Goal: Task Accomplishment & Management: Manage account settings

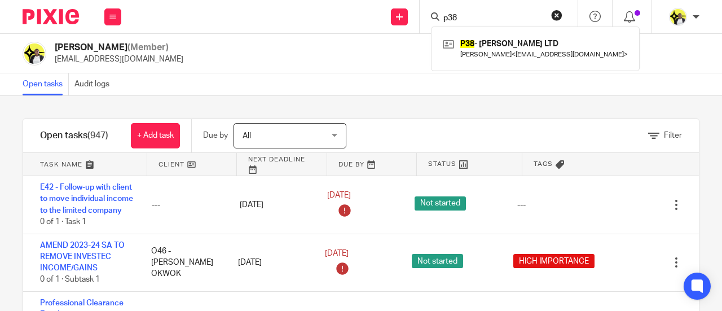
scroll to position [2539, 0]
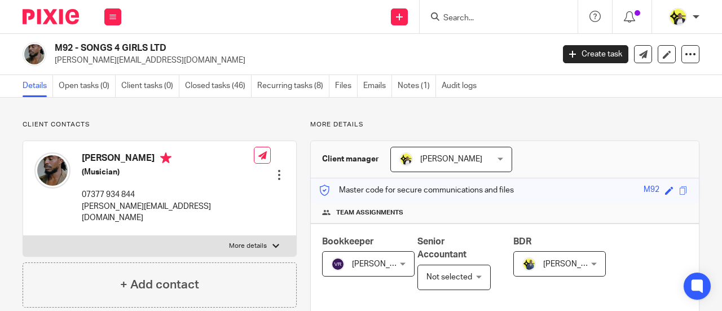
click at [455, 16] on input "Search" at bounding box center [493, 19] width 102 height 10
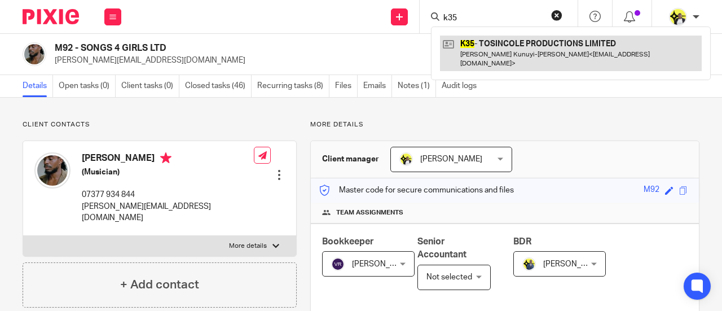
type input "k35"
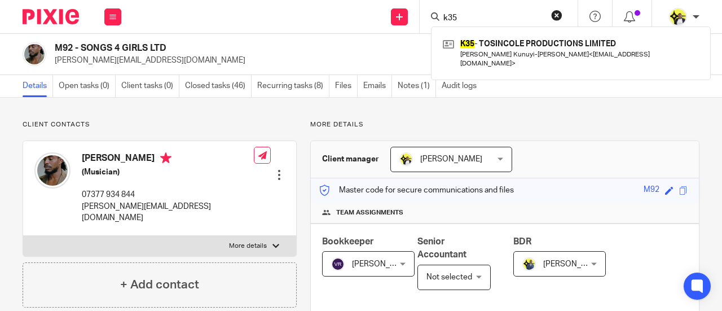
drag, startPoint x: 498, startPoint y: 20, endPoint x: 375, endPoint y: 27, distance: 123.2
click at [376, 28] on div "Send new email Create task Add client Request signature k35 K35 - TOSINCOLE PRO…" at bounding box center [428, 16] width 590 height 33
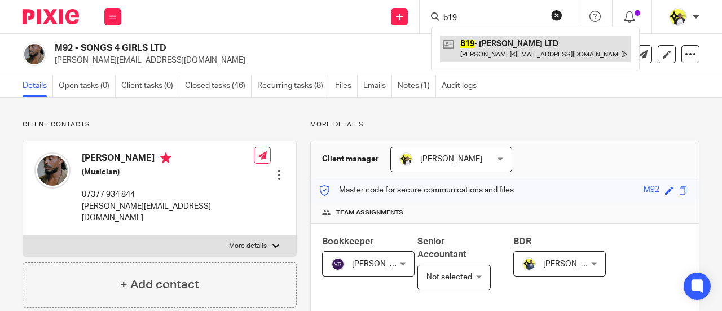
type input "b19"
click at [504, 51] on link at bounding box center [535, 49] width 191 height 26
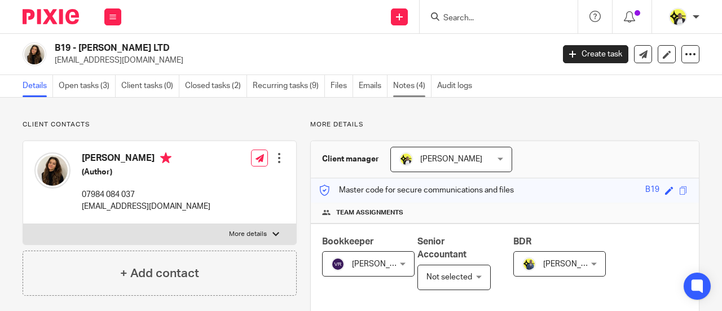
click at [398, 87] on link "Notes (4)" at bounding box center [412, 86] width 38 height 22
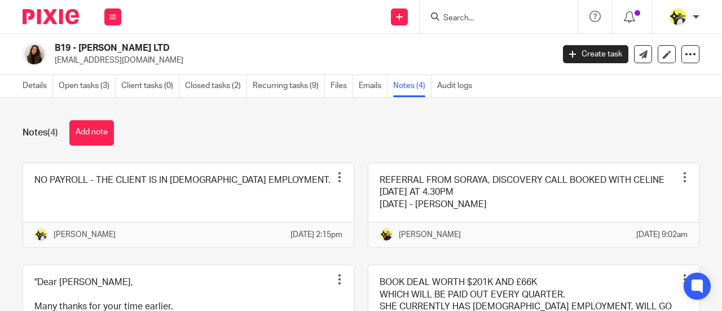
click at [112, 128] on button "Add note" at bounding box center [91, 132] width 45 height 25
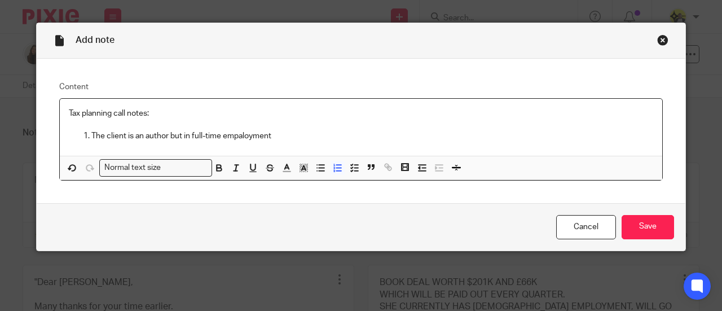
click at [236, 136] on p "The client is an author but in full-time empaloyment" at bounding box center [372, 135] width 562 height 11
click at [262, 135] on p "The client is an author but in full-time employment" at bounding box center [372, 135] width 562 height 11
click at [265, 135] on p "The client is an author but in full-time employment" at bounding box center [372, 135] width 562 height 11
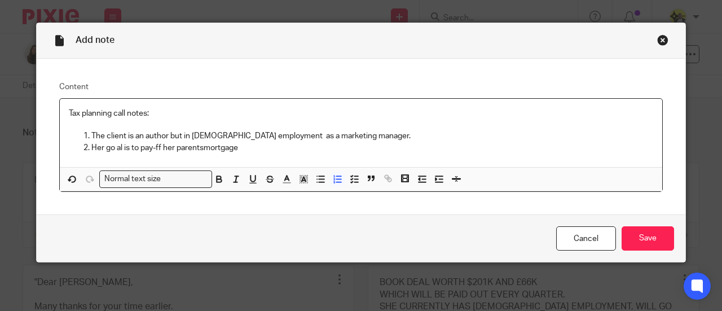
click at [200, 146] on p "Her go al is to pay-ff her parentsmortgage" at bounding box center [372, 147] width 562 height 11
click at [251, 146] on p "Her go al is to pay-ff her parents mortgage" at bounding box center [372, 147] width 562 height 11
click at [155, 150] on p "Her go al is to pay-ff her parents mortgage or purchase her own property in the…" at bounding box center [372, 147] width 562 height 11
click at [154, 150] on p "Her go al is to pay-ff her parents mortgage or purchase her own property in the…" at bounding box center [372, 147] width 562 height 11
click at [152, 149] on p "Her go al is to pay-ff her parents mortgage or purchase her own property in the…" at bounding box center [372, 147] width 562 height 11
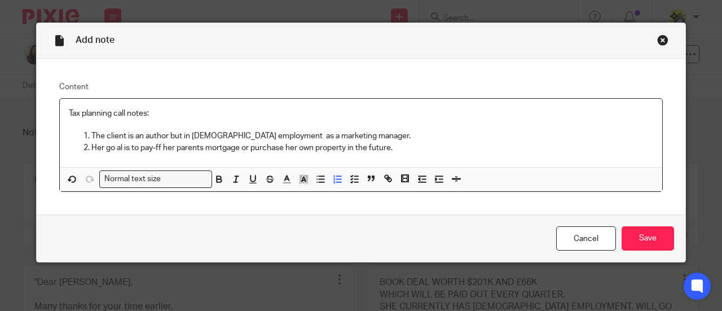
click at [151, 150] on p "Her go al is to pay-ff her parents mortgage or purchase her own property in the…" at bounding box center [372, 147] width 562 height 11
click at [152, 147] on p "Her go al is to pay-ff her parents mortgage or purchase her own property in the…" at bounding box center [372, 147] width 562 height 11
click at [411, 152] on p "Her go al is to pay-off her parents mortgage or purchase her own property in th…" at bounding box center [372, 147] width 562 height 11
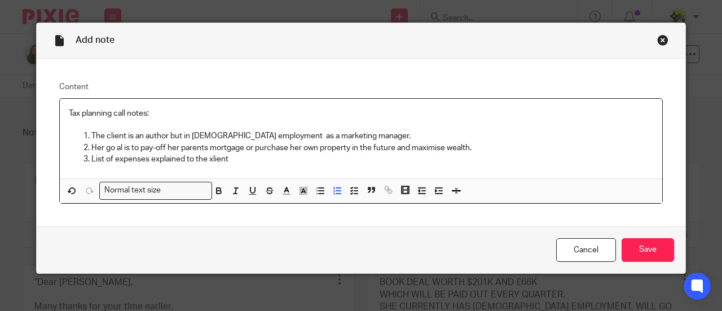
click at [208, 155] on p "List of expenses explained to the xlient" at bounding box center [372, 158] width 562 height 11
click at [257, 156] on p "List of expenses explained to the client" at bounding box center [372, 158] width 562 height 11
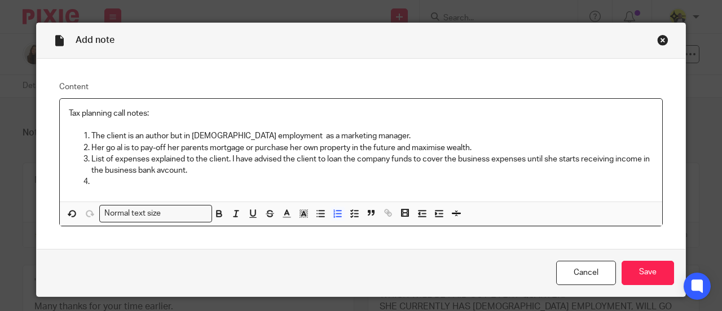
click at [161, 166] on p "List of expenses explained to the client. I have advised the client to loan the…" at bounding box center [372, 164] width 562 height 23
click at [99, 181] on p at bounding box center [372, 181] width 562 height 11
click at [227, 155] on p "List of expenses explained to the client. I have advised the client to loan the…" at bounding box center [372, 164] width 562 height 23
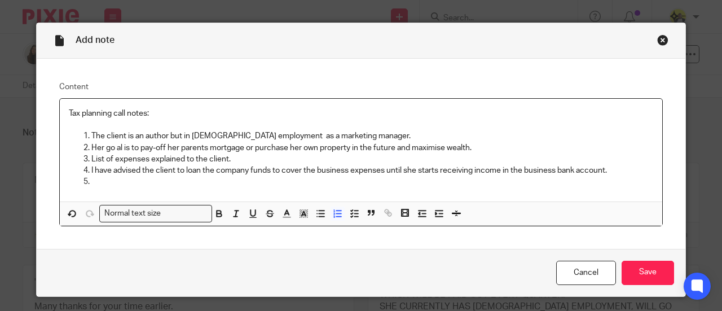
click at [232, 157] on p "List of expenses explained to the client." at bounding box center [372, 158] width 562 height 11
click at [122, 180] on p at bounding box center [372, 181] width 562 height 11
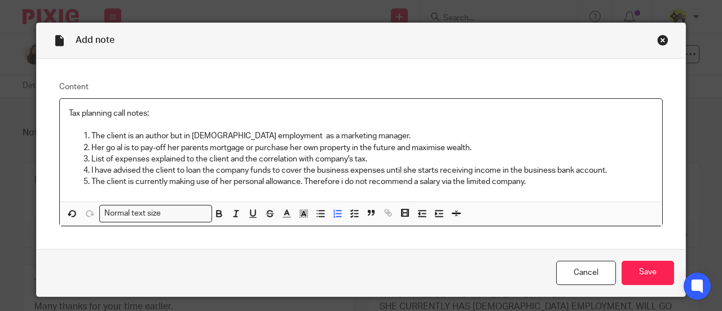
click at [335, 180] on p "The client is currently making use of her personal allowance. Therefore i do no…" at bounding box center [372, 181] width 562 height 11
click at [341, 180] on p "The client is currently making use of her personal allowance. Therefore, i do n…" at bounding box center [372, 181] width 562 height 11
click at [527, 183] on p "The client is currently making use of her personal allowance. Therefore, I do n…" at bounding box center [372, 181] width 562 height 11
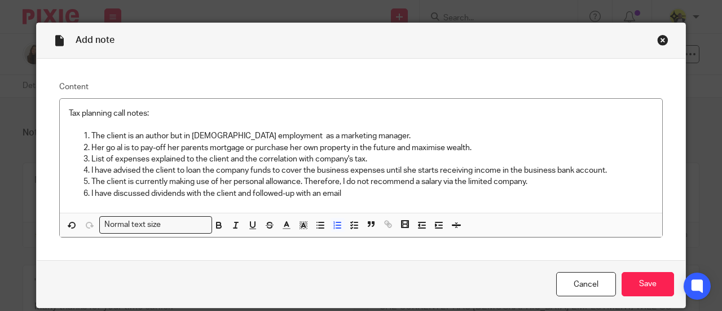
click at [341, 193] on p "I have discussed dividends with the client and followed-up with an email" at bounding box center [372, 193] width 562 height 11
click at [480, 192] on p "I have discussed dividends with the client and followed-up with an email to exp…" at bounding box center [372, 193] width 562 height 11
click at [475, 192] on p "I have discussed dividends with the client and followed-up with an email to exp…" at bounding box center [372, 193] width 562 height 11
